Goal: Obtain resource: Obtain resource

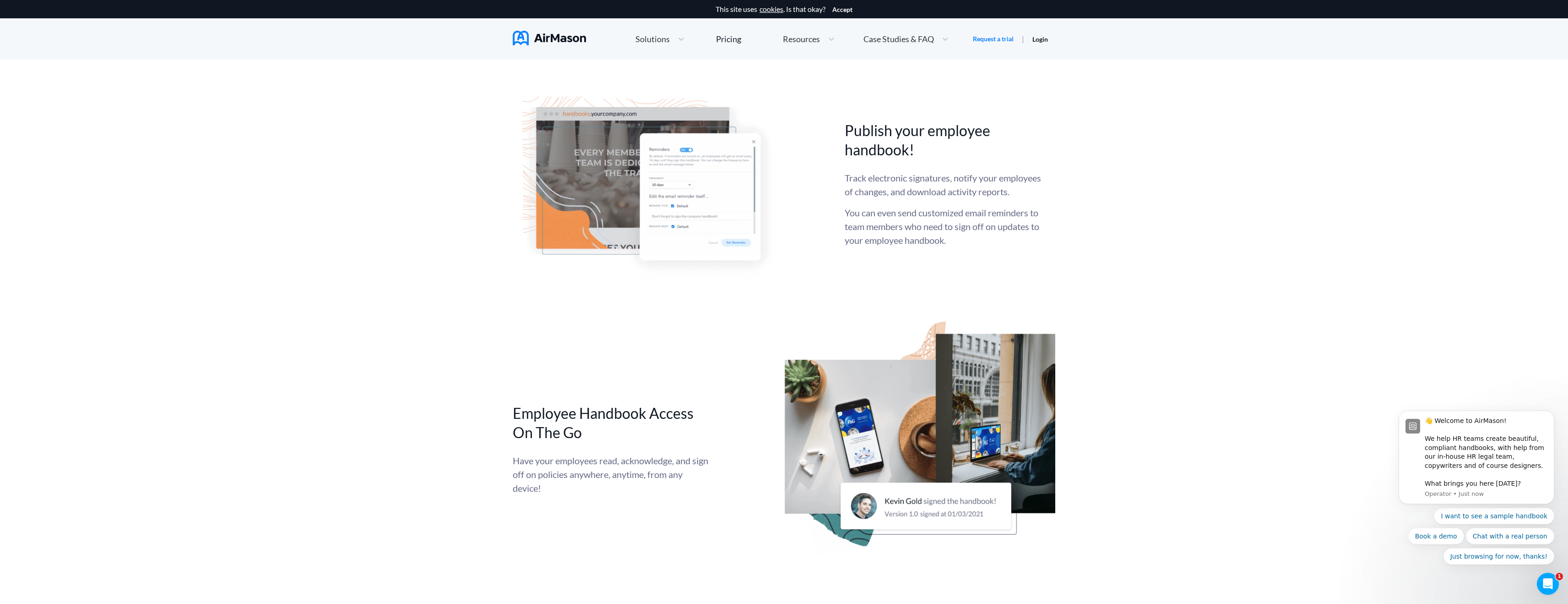
scroll to position [2235, 0]
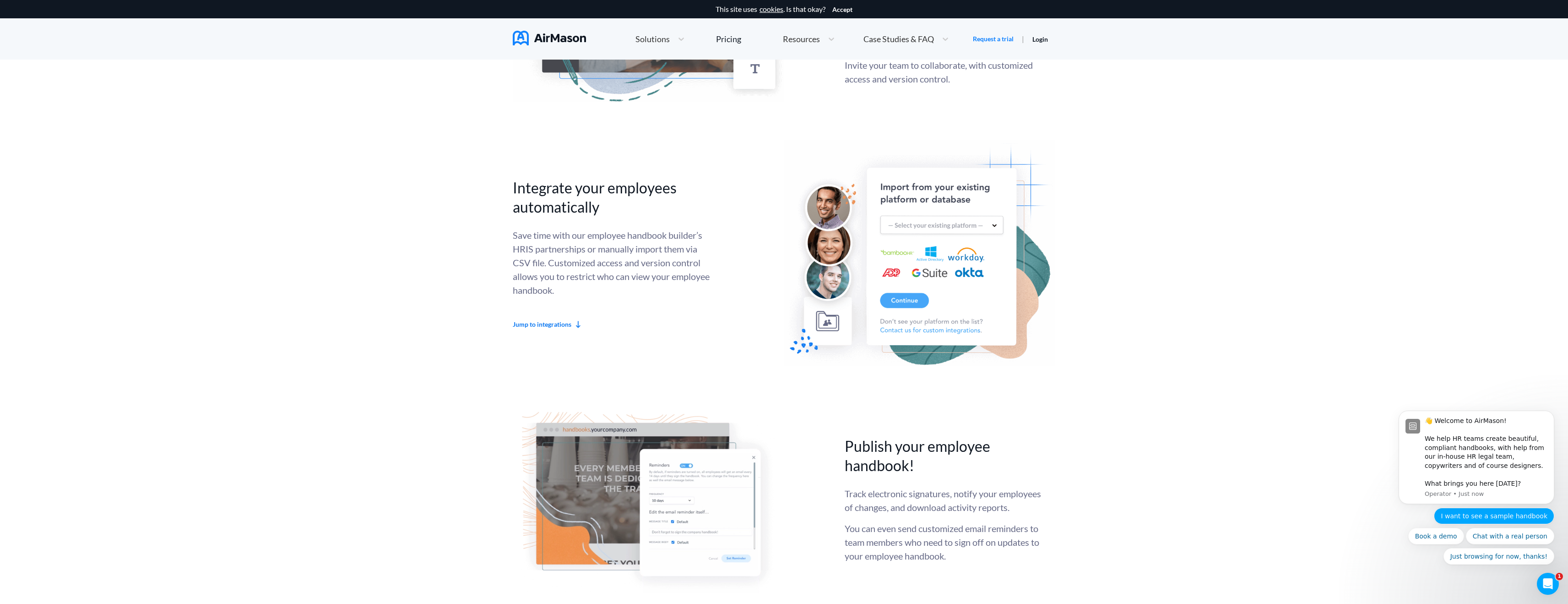
click at [1501, 512] on button "I want to see a sample handbook" at bounding box center [1494, 515] width 121 height 16
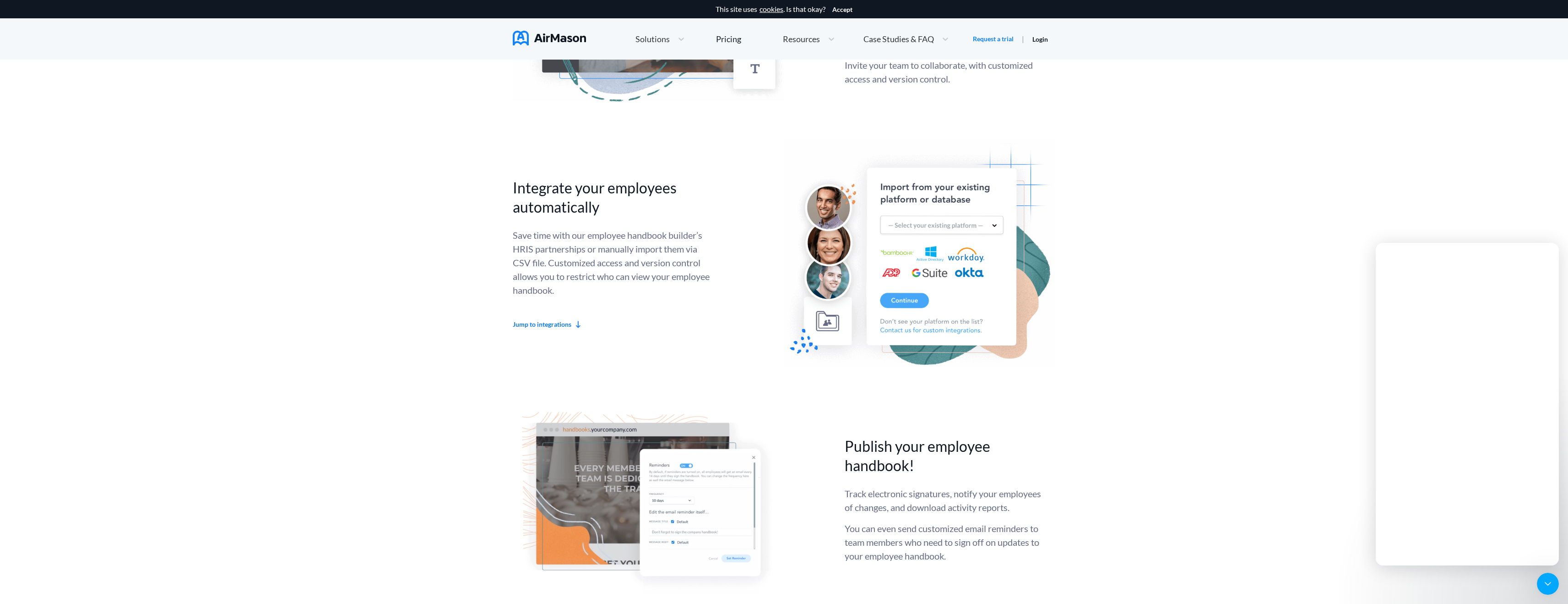
scroll to position [0, 0]
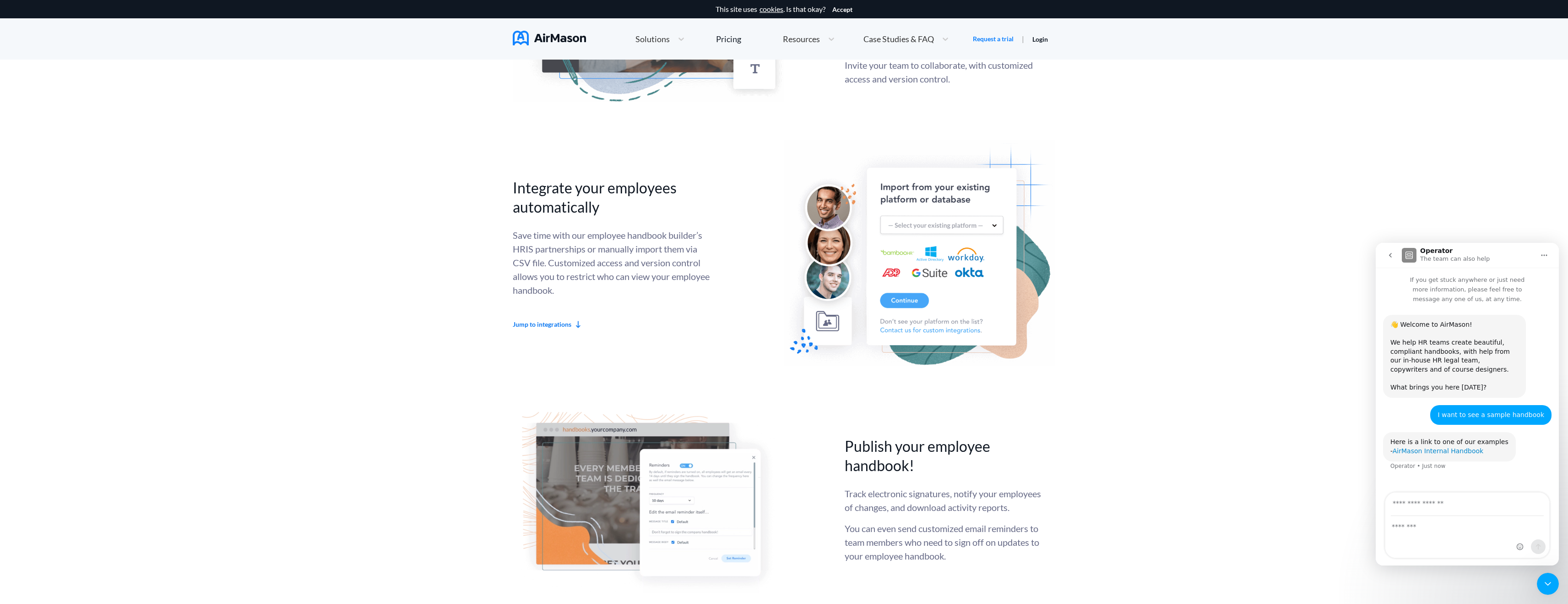
click at [1443, 447] on link "AirMason Internal Handbook" at bounding box center [1438, 451] width 91 height 8
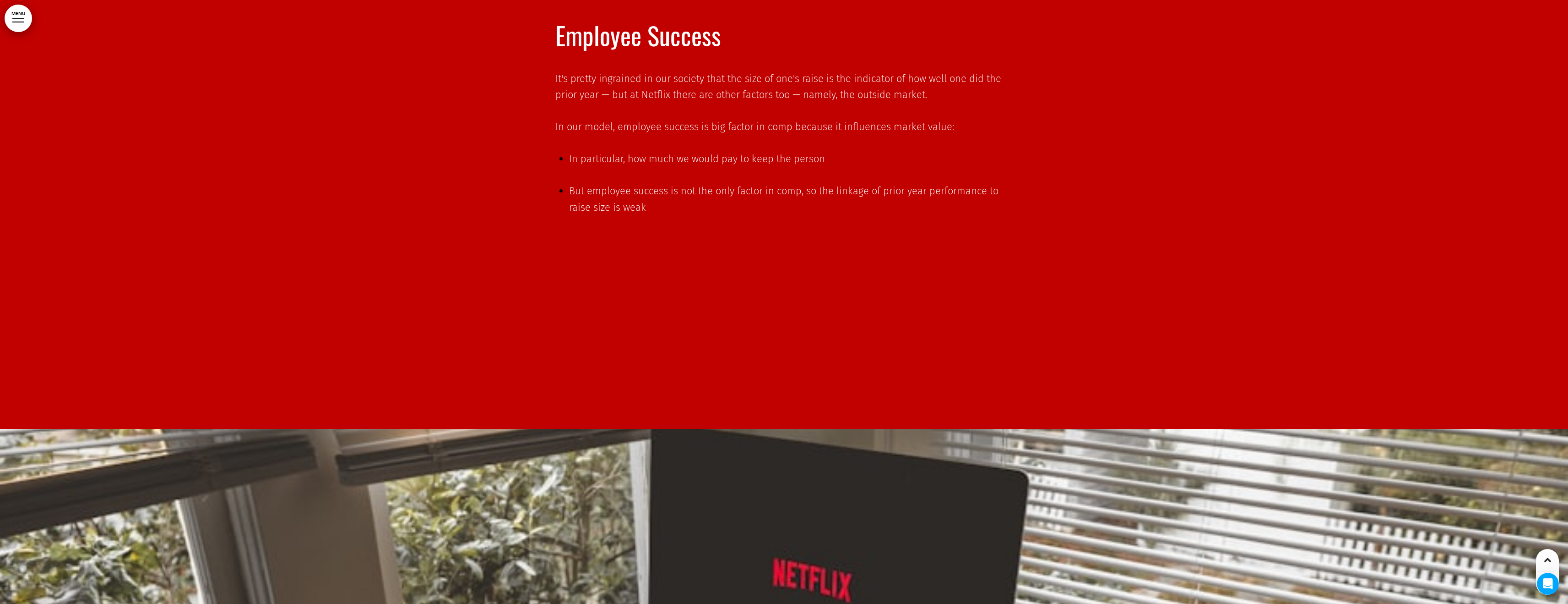
scroll to position [16614, 0]
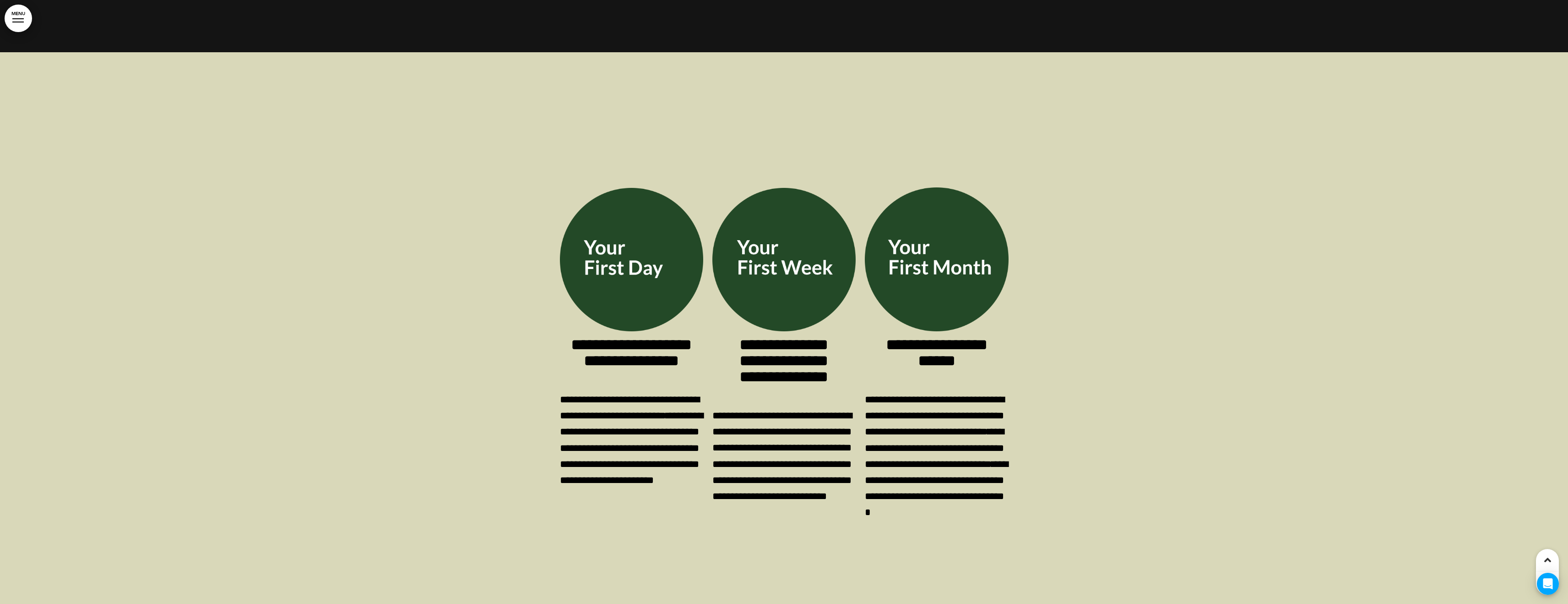
scroll to position [5844, 0]
